Goal: Task Accomplishment & Management: Manage account settings

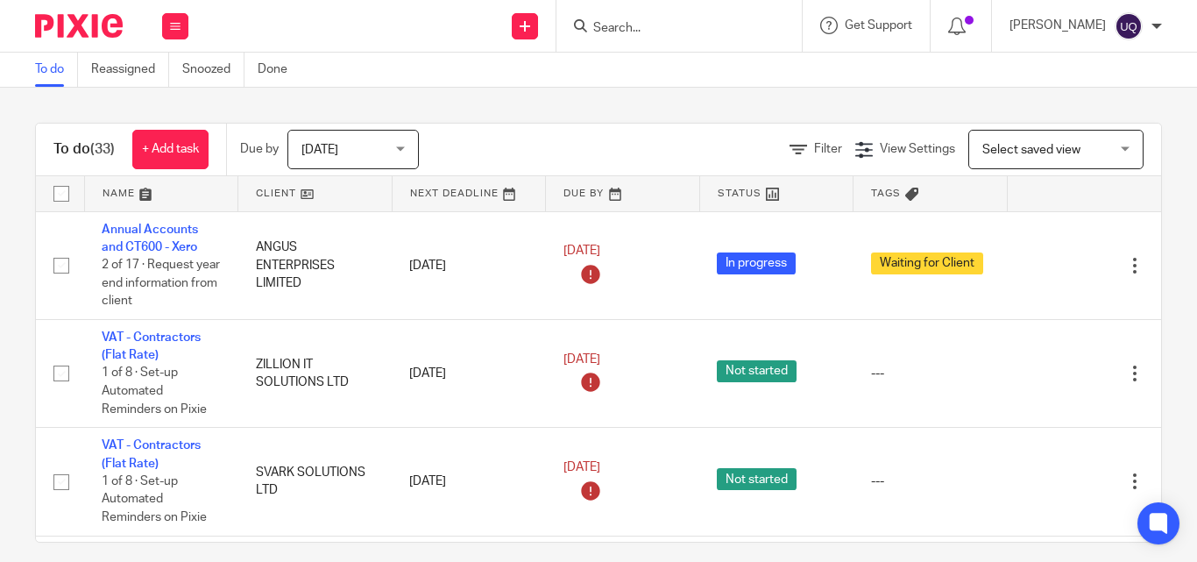
click at [650, 18] on form at bounding box center [684, 26] width 187 height 22
click at [623, 30] on input "Search" at bounding box center [670, 29] width 158 height 16
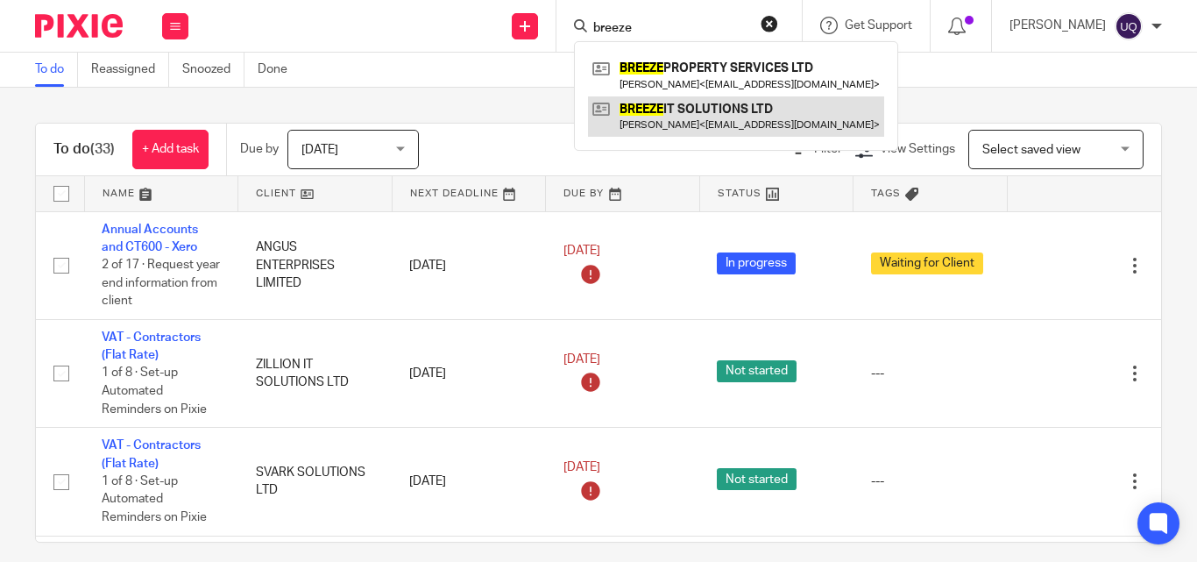
type input "breeze"
click at [711, 113] on link at bounding box center [736, 116] width 296 height 40
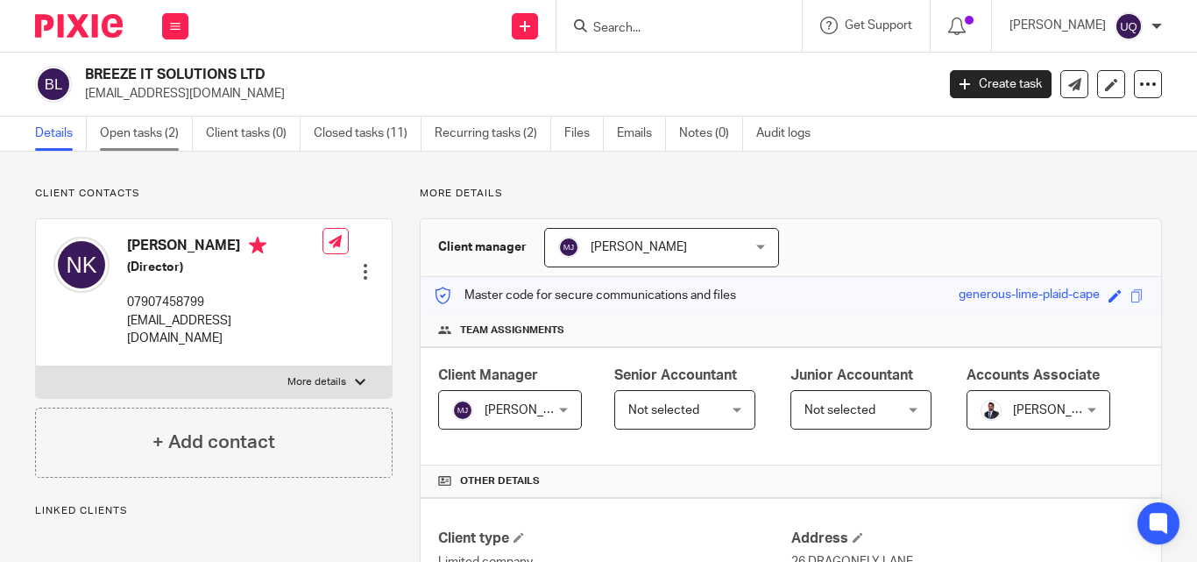
click at [128, 131] on link "Open tasks (2)" at bounding box center [146, 134] width 93 height 34
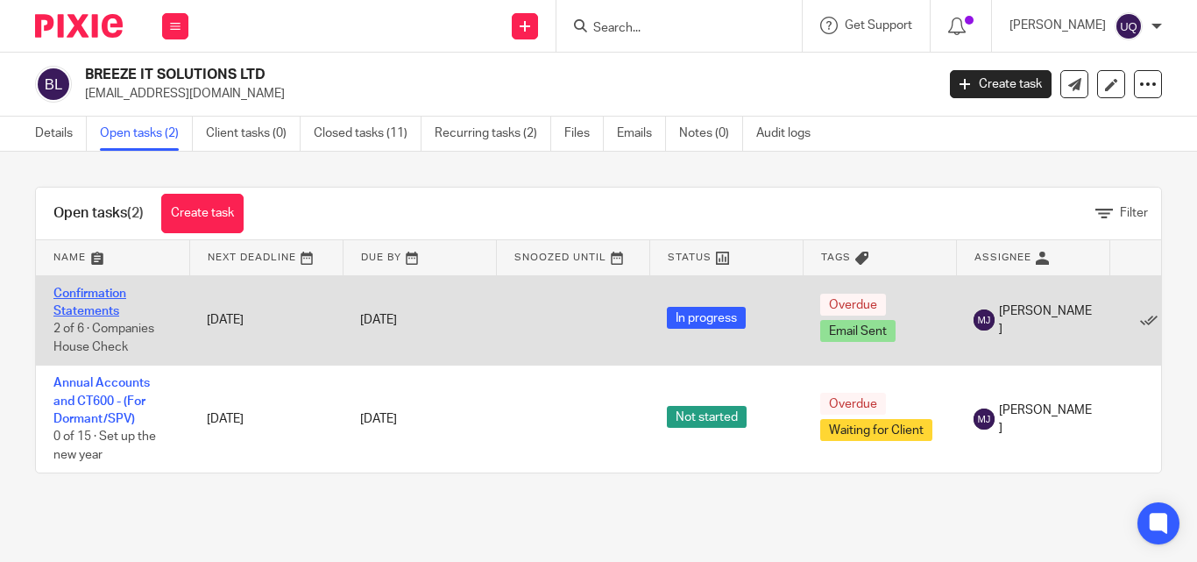
click at [96, 299] on link "Confirmation Statements" at bounding box center [89, 302] width 73 height 30
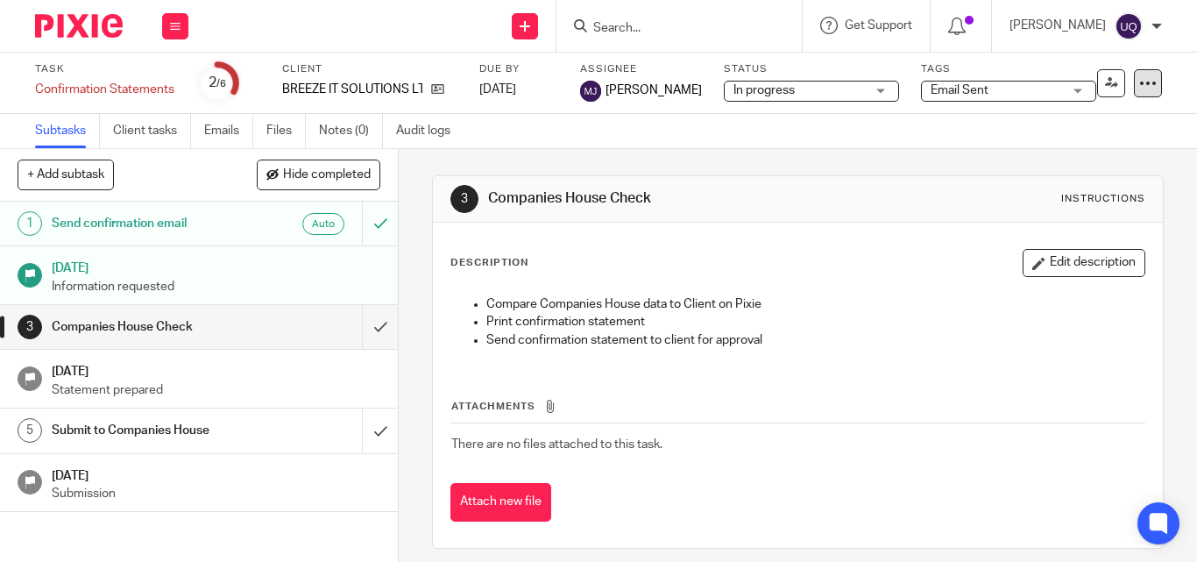
click at [1141, 79] on icon at bounding box center [1148, 83] width 18 height 18
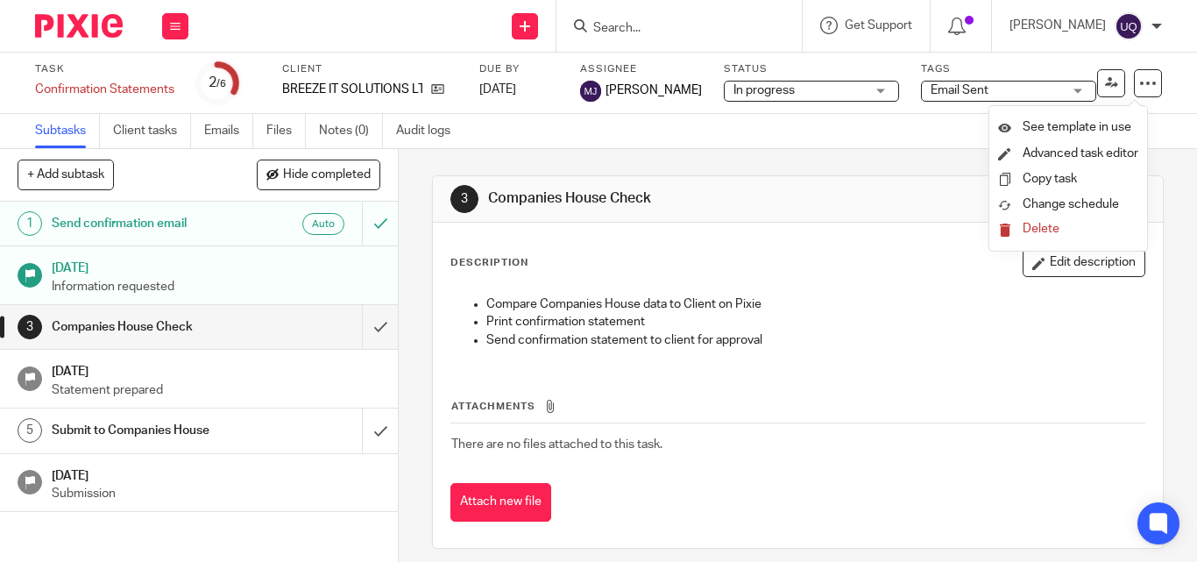
click at [1048, 229] on span "Delete" at bounding box center [1040, 229] width 37 height 12
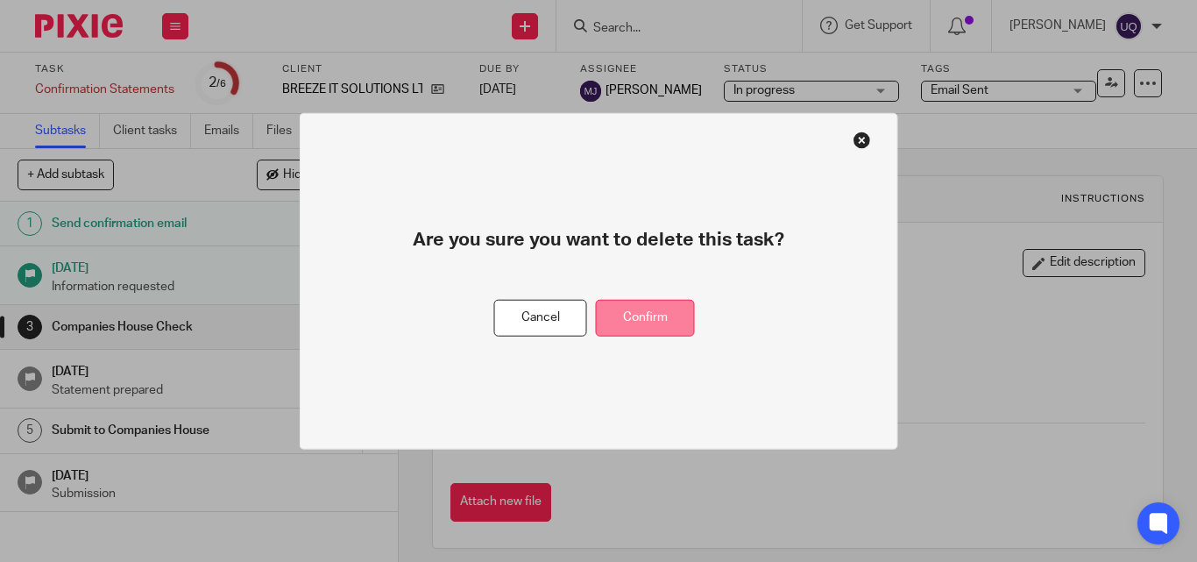
click at [654, 315] on button "Confirm" at bounding box center [645, 318] width 99 height 38
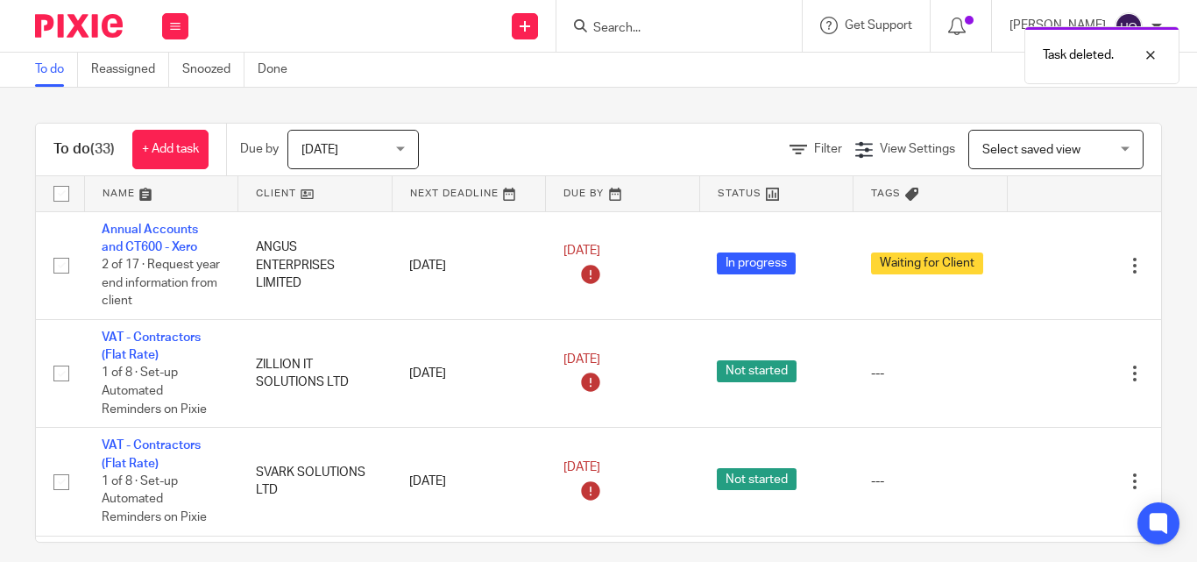
click at [635, 25] on div "Task deleted." at bounding box center [888, 51] width 581 height 67
click at [653, 24] on div "Task deleted." at bounding box center [888, 51] width 581 height 67
click at [641, 25] on div "Task deleted." at bounding box center [888, 51] width 581 height 67
click at [626, 29] on input "Search" at bounding box center [670, 29] width 158 height 16
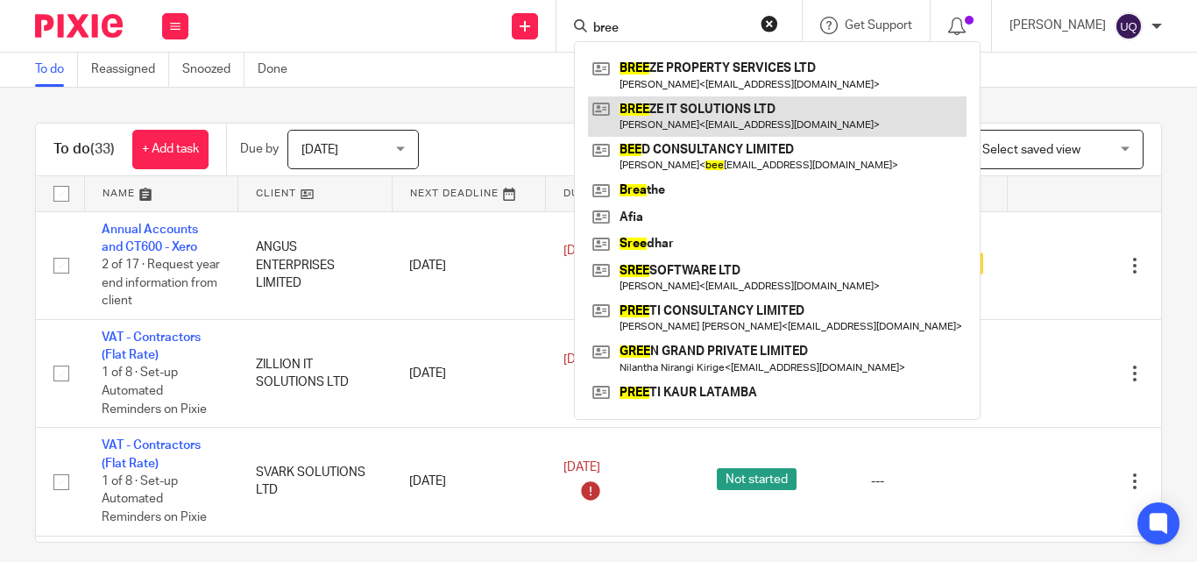
type input "bree"
click at [706, 96] on link at bounding box center [777, 116] width 378 height 40
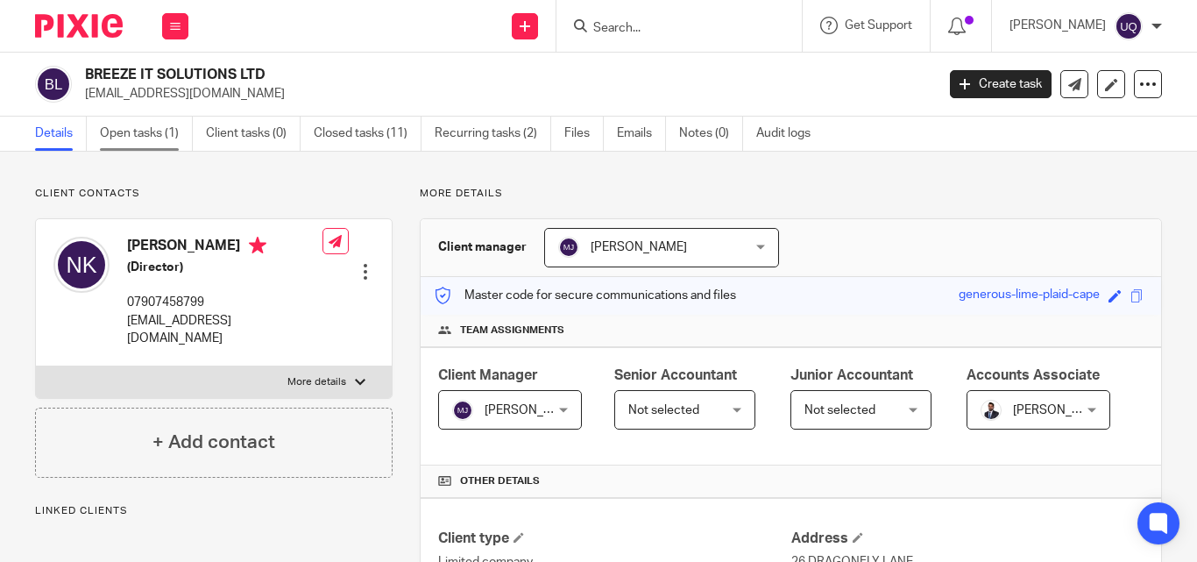
click at [152, 137] on link "Open tasks (1)" at bounding box center [146, 134] width 93 height 34
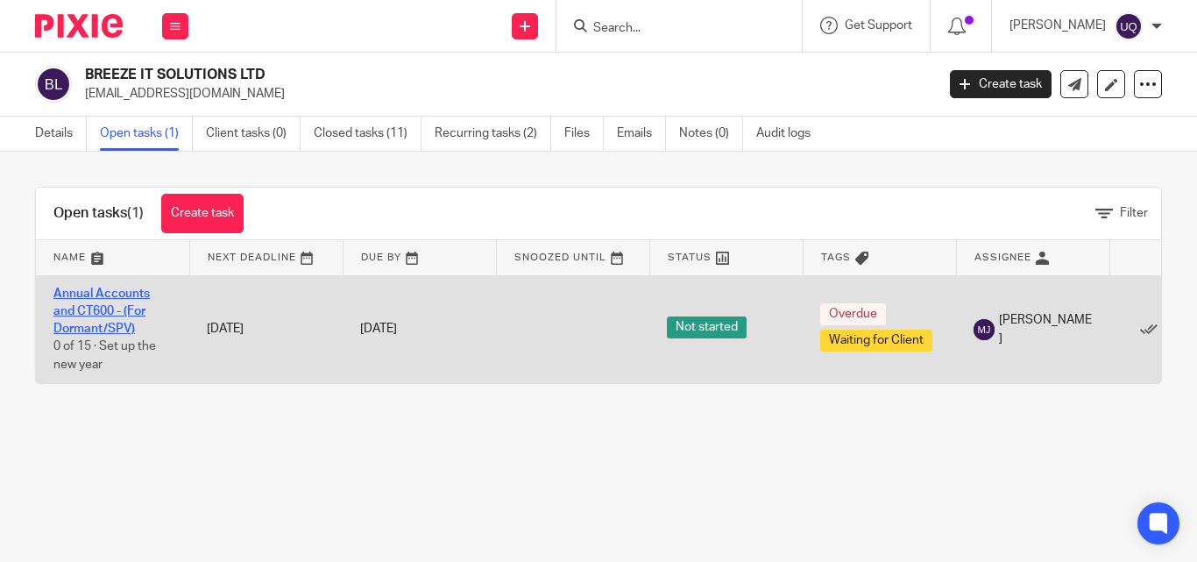
click at [104, 305] on link "Annual Accounts and CT600 - (For Dormant/SPV)" at bounding box center [101, 311] width 96 height 48
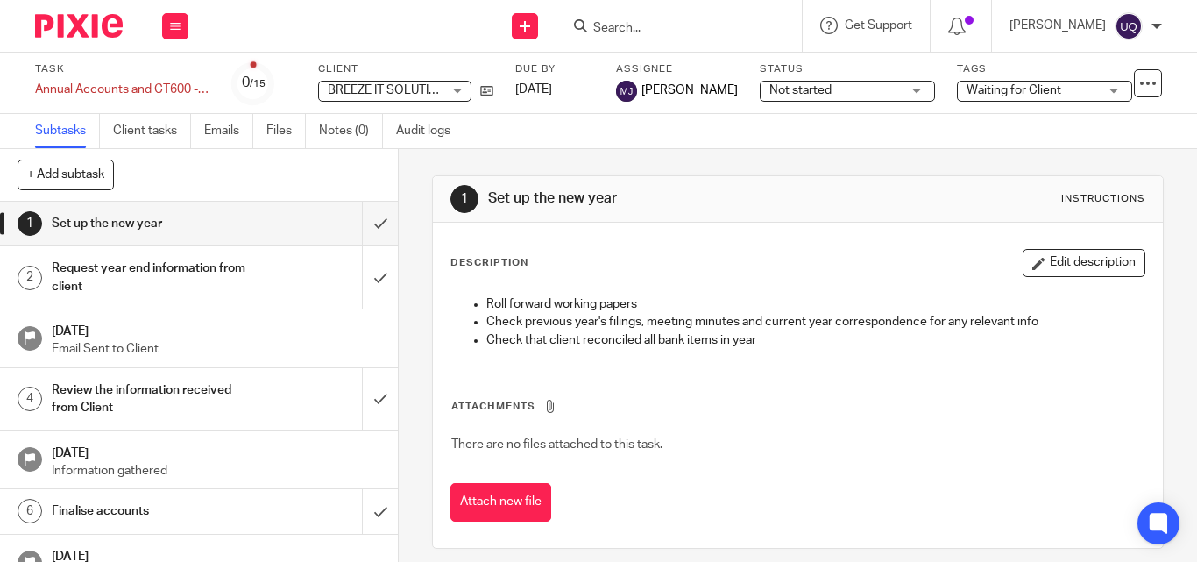
click at [1015, 90] on span "Waiting for Client" at bounding box center [1013, 90] width 95 height 12
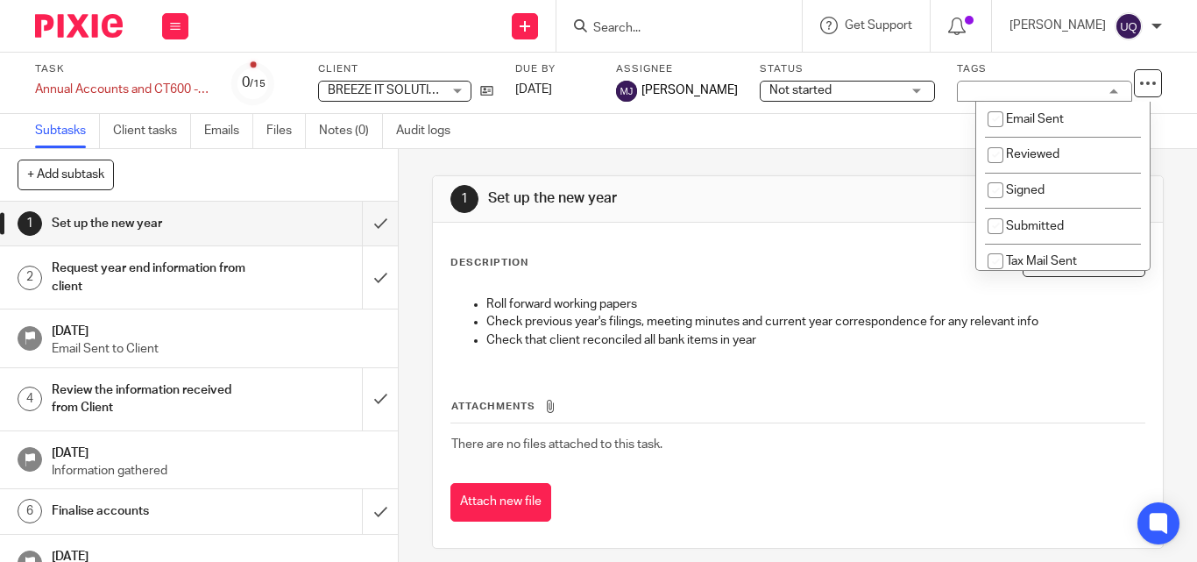
click at [923, 119] on div "Subtasks Client tasks Emails Files Notes (0) Audit logs" at bounding box center [598, 131] width 1197 height 35
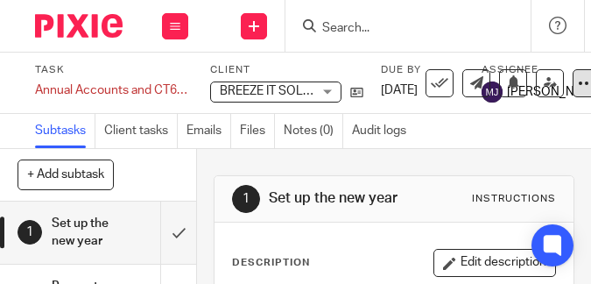
click at [578, 85] on icon at bounding box center [587, 83] width 18 height 18
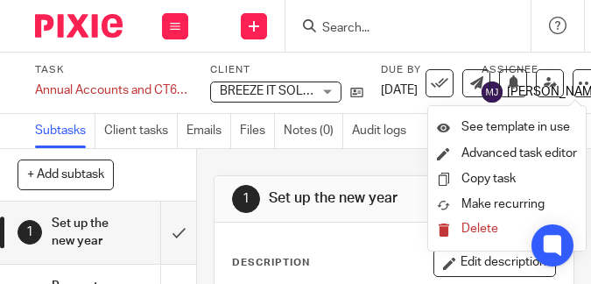
click at [467, 227] on span "Delete" at bounding box center [480, 229] width 37 height 12
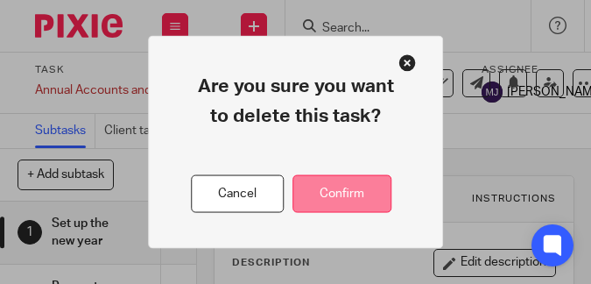
click at [351, 186] on button "Confirm" at bounding box center [342, 194] width 99 height 38
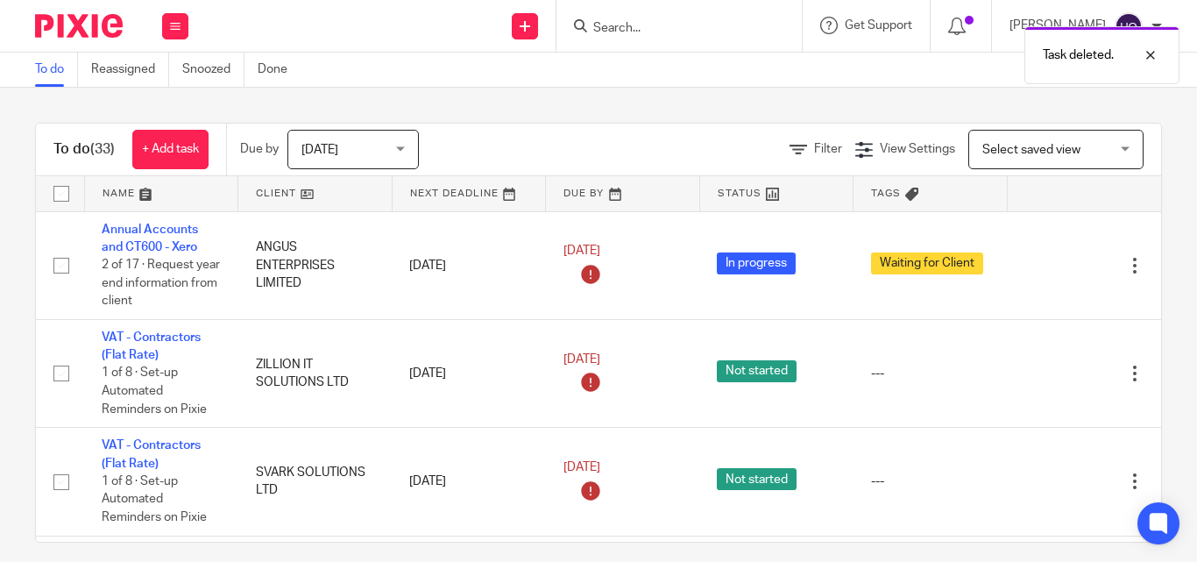
drag, startPoint x: 689, startPoint y: 32, endPoint x: 703, endPoint y: 31, distance: 15.0
click at [689, 33] on div "Task deleted." at bounding box center [888, 51] width 581 height 67
click at [1152, 54] on div at bounding box center [1137, 55] width 47 height 21
click at [693, 25] on div "Task deleted." at bounding box center [888, 51] width 581 height 67
click at [652, 21] on input "Search" at bounding box center [670, 29] width 158 height 16
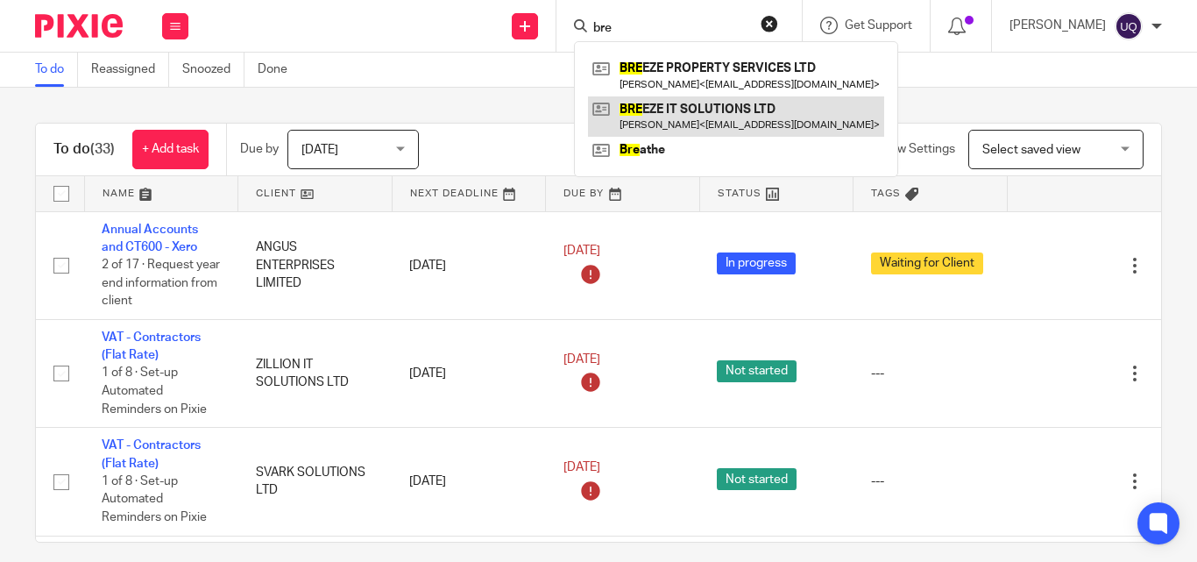
type input "bre"
click at [727, 112] on link at bounding box center [736, 116] width 296 height 40
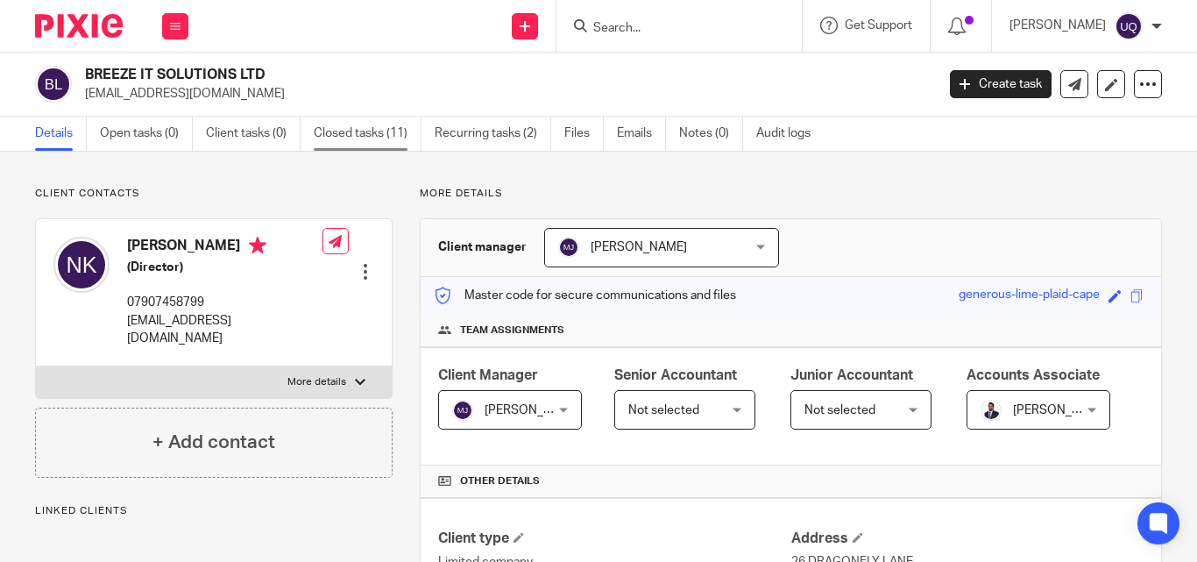
click at [385, 120] on link "Closed tasks (11)" at bounding box center [368, 134] width 108 height 34
click at [487, 130] on link "Recurring tasks (2)" at bounding box center [493, 134] width 117 height 34
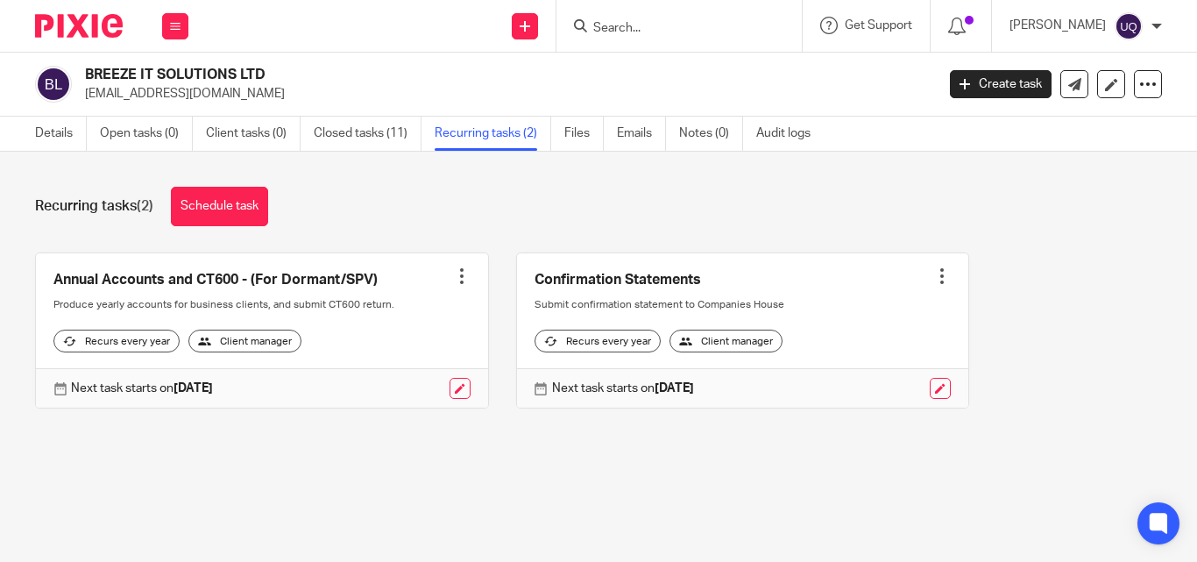
click at [453, 273] on div at bounding box center [462, 276] width 18 height 18
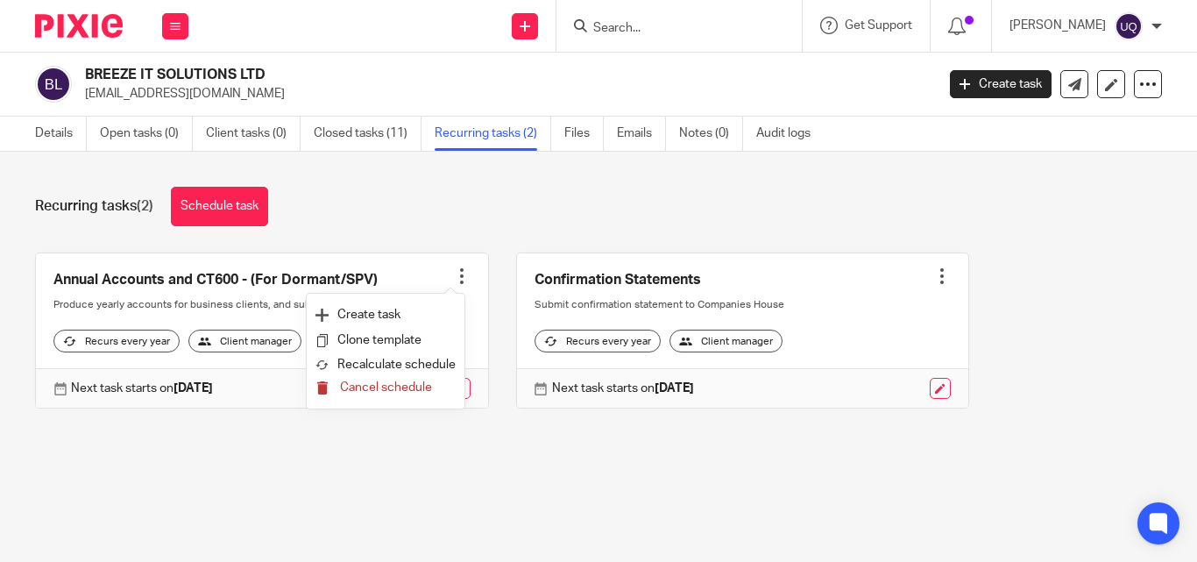
click at [395, 386] on span "Cancel schedule" at bounding box center [386, 387] width 92 height 12
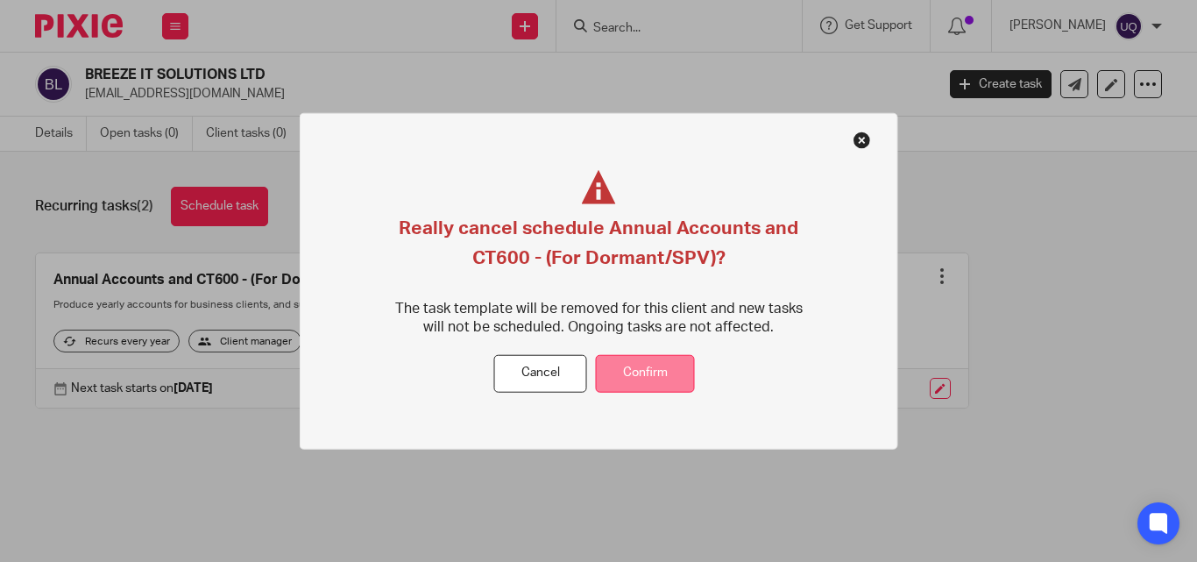
click at [665, 370] on button "Confirm" at bounding box center [645, 374] width 99 height 38
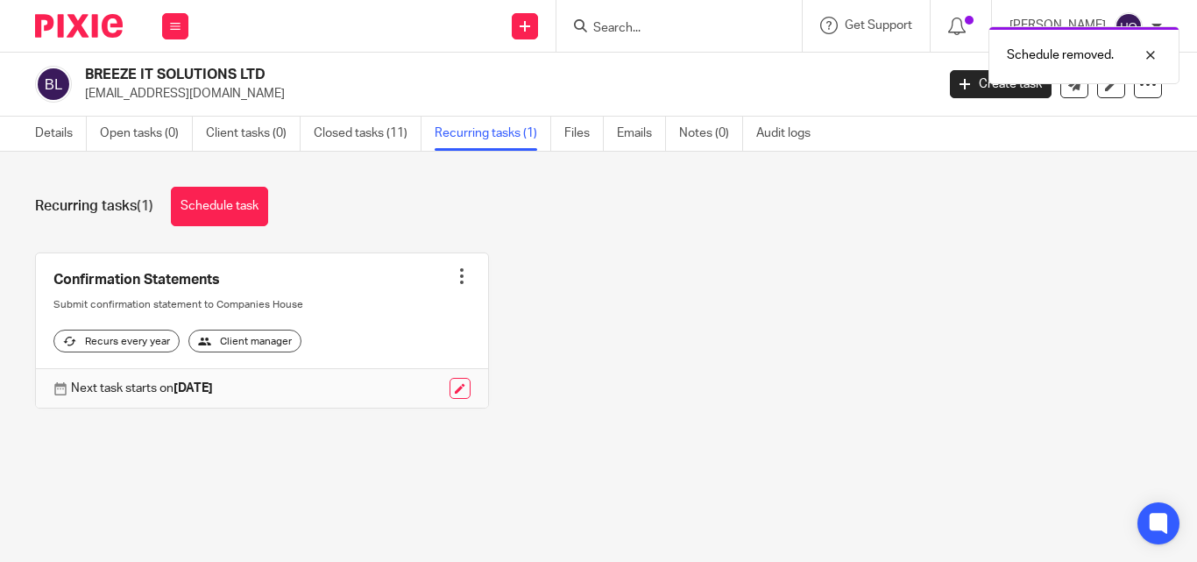
click at [453, 267] on div at bounding box center [462, 276] width 18 height 18
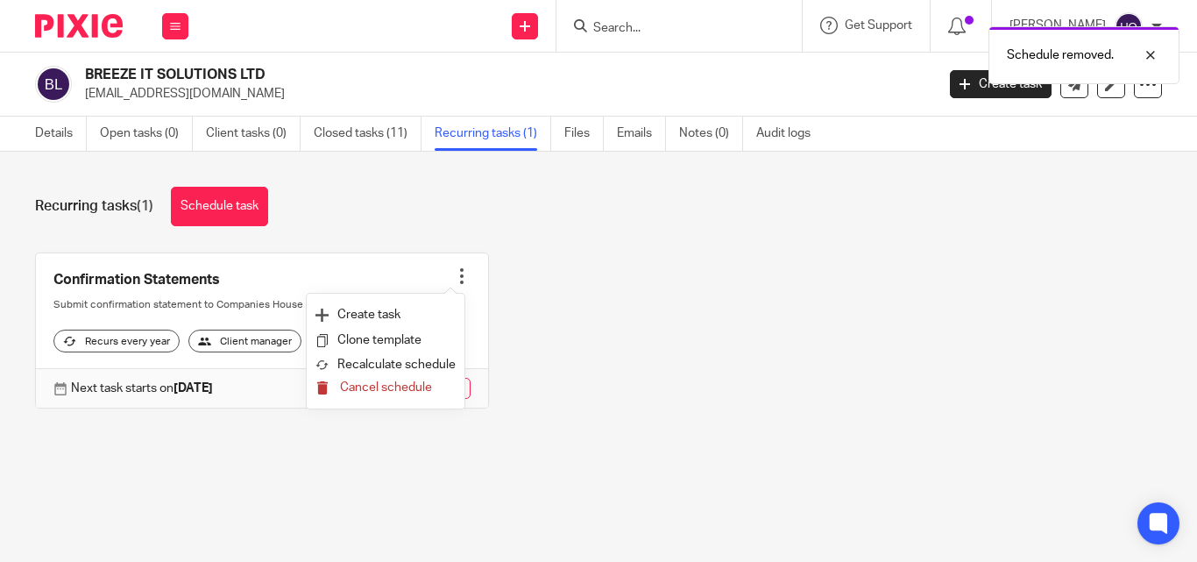
click at [408, 383] on span "Cancel schedule" at bounding box center [386, 387] width 92 height 12
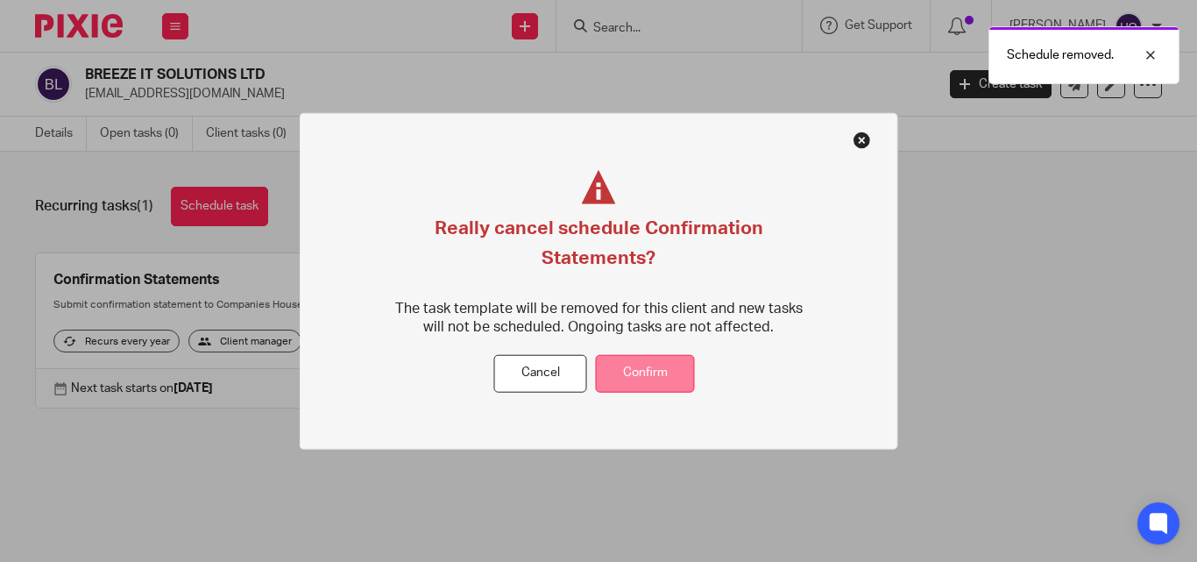
click at [672, 367] on button "Confirm" at bounding box center [645, 374] width 99 height 38
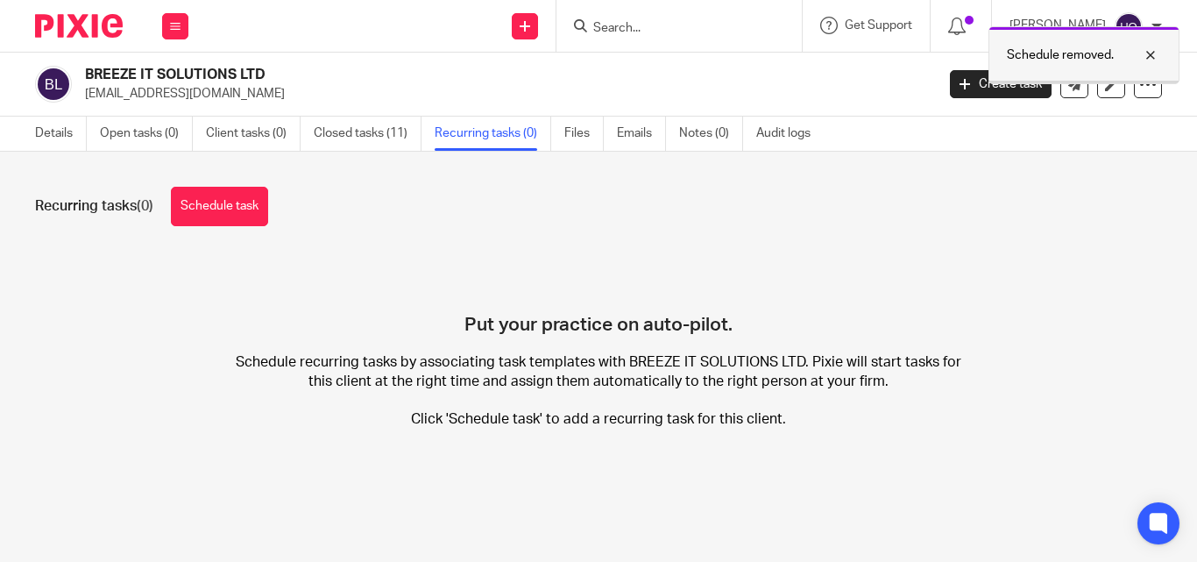
click at [1150, 49] on div at bounding box center [1137, 55] width 47 height 21
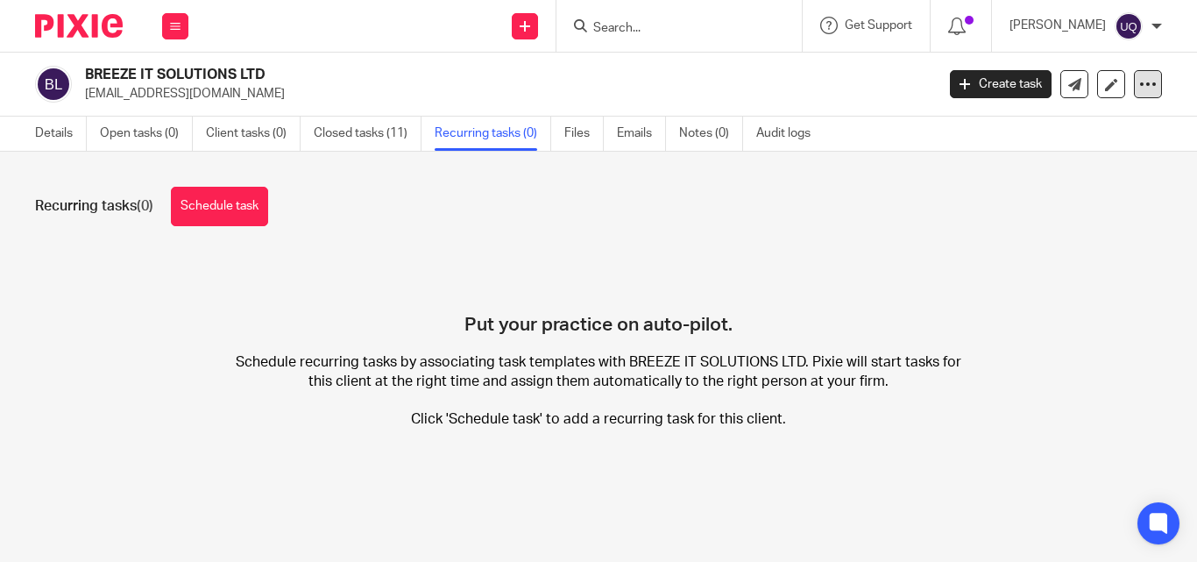
click at [1139, 88] on icon at bounding box center [1148, 84] width 18 height 18
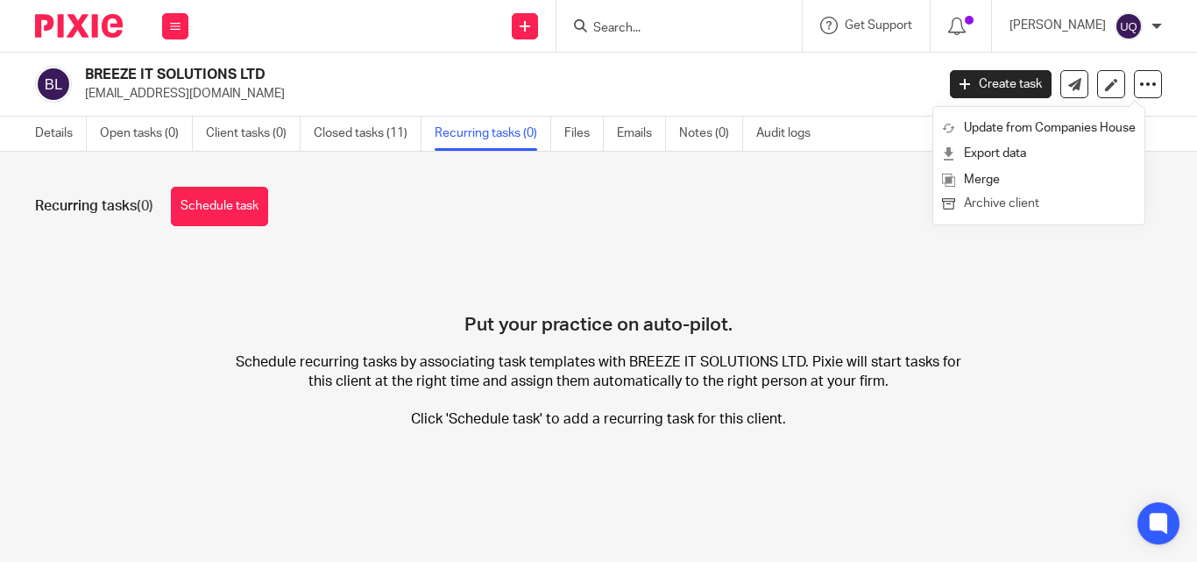
click at [1009, 202] on button "Archive client" at bounding box center [1039, 204] width 194 height 23
